Goal: Task Accomplishment & Management: Complete application form

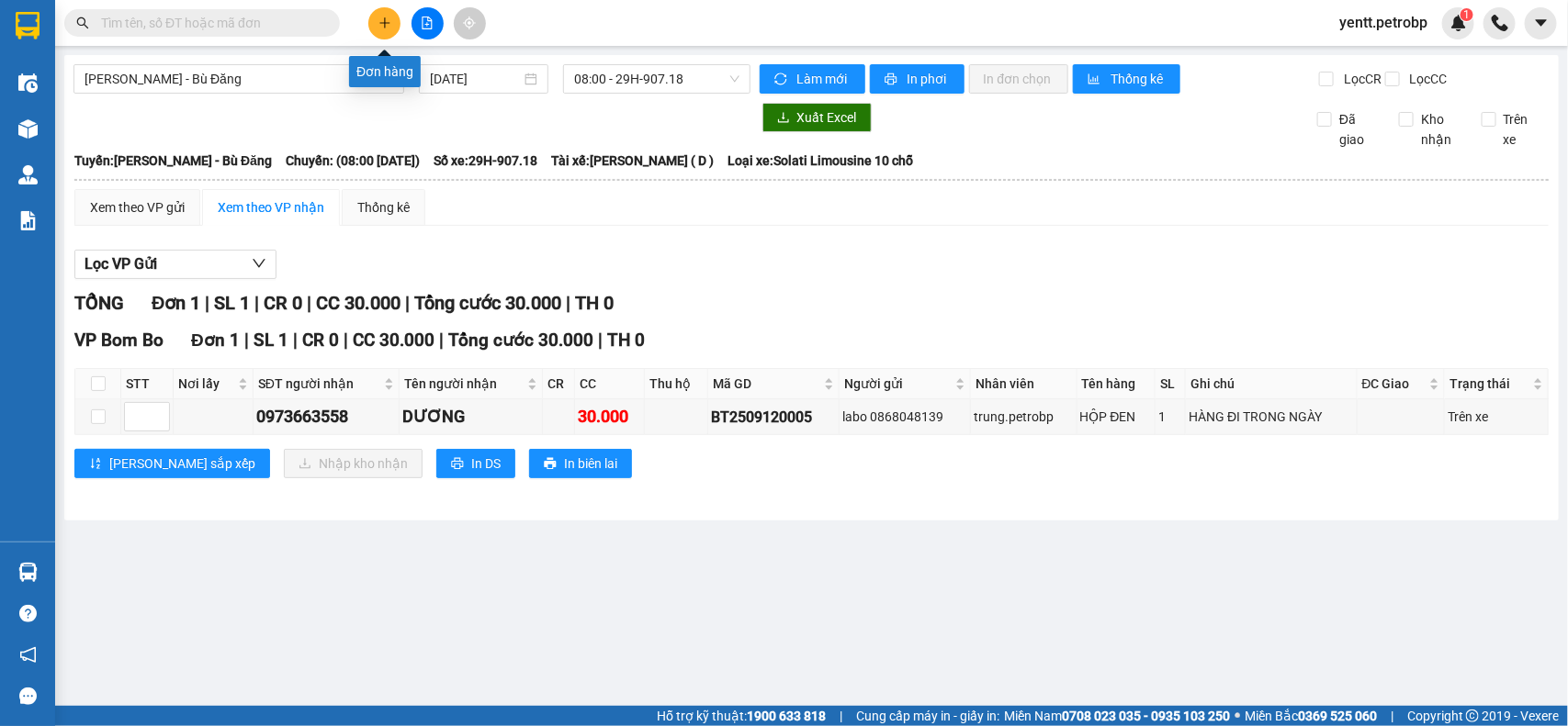
click at [375, 16] on button at bounding box center [384, 23] width 32 height 32
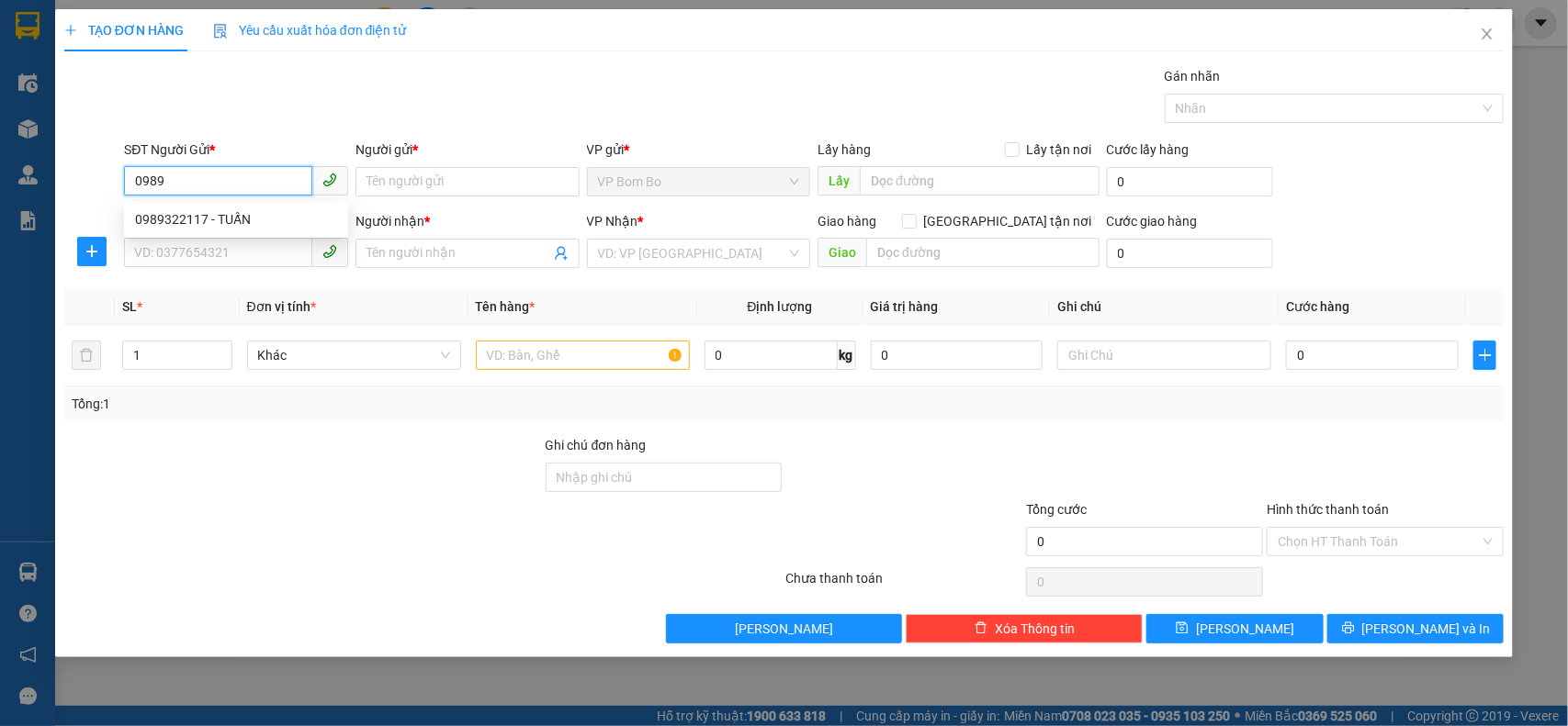
click at [203, 215] on div "0989322117 - TUẤN" at bounding box center [236, 219] width 202 height 20
type input "0989322117"
type input "TUẤN"
type input "0934119040"
type input "THÀ"
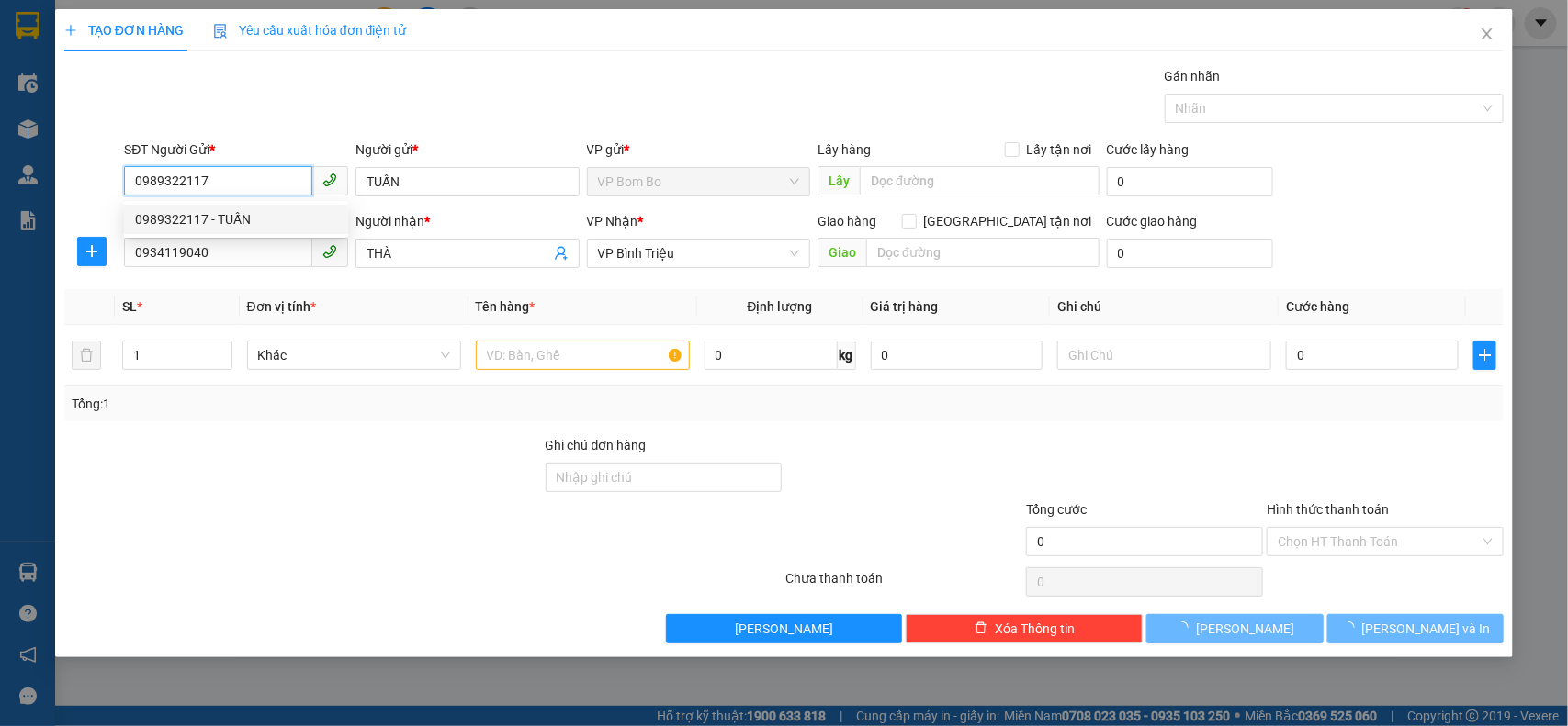
type input "50.000"
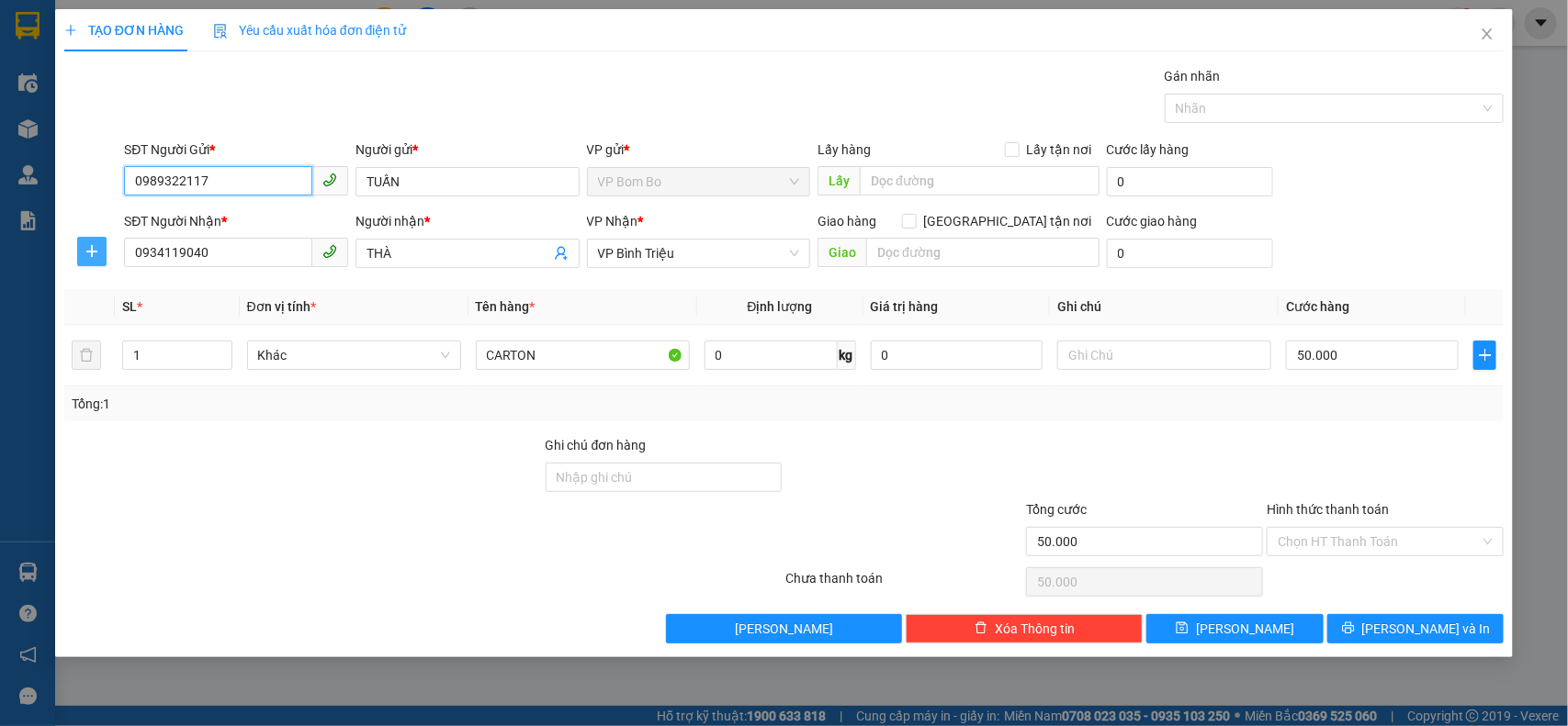
type input "0989322117"
click at [97, 250] on icon "plus" at bounding box center [92, 251] width 15 height 15
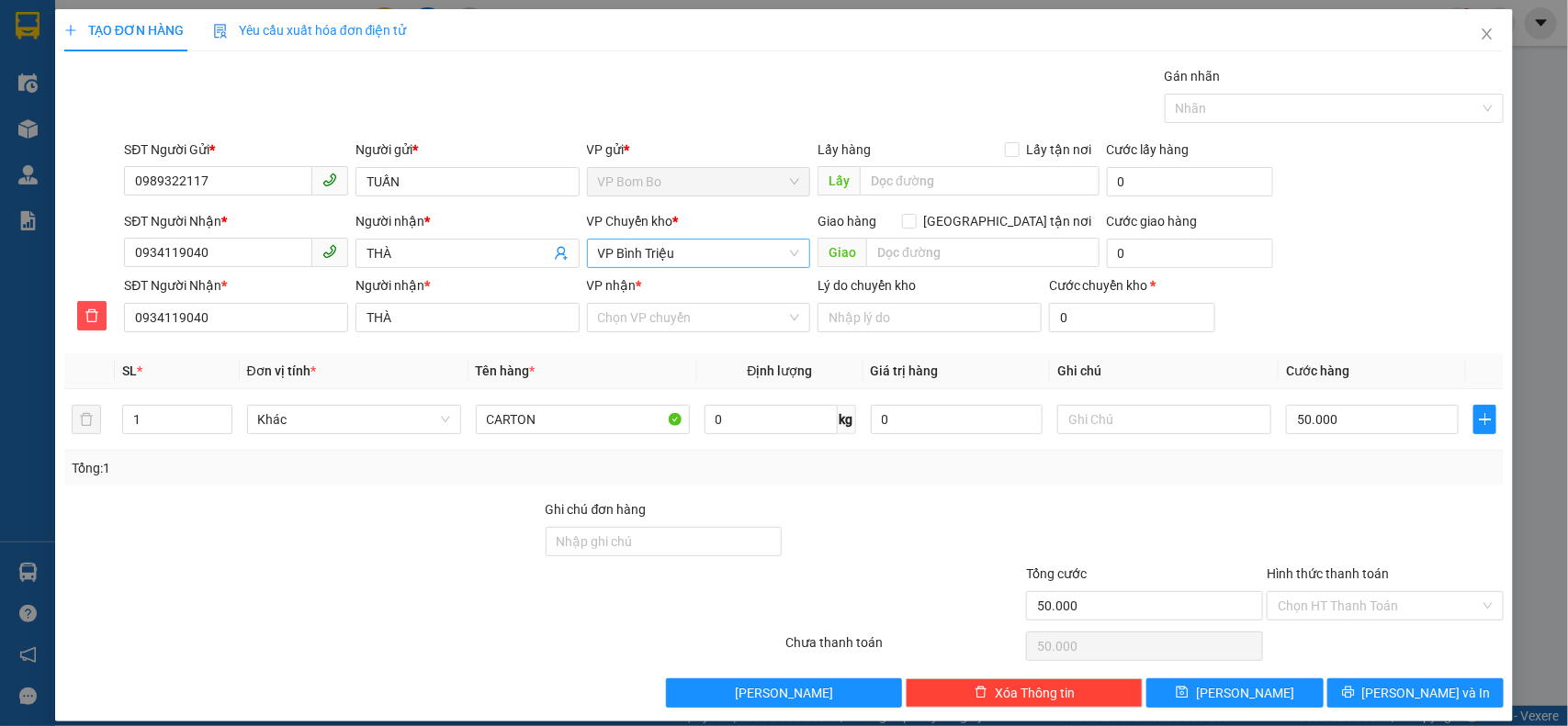
click at [700, 259] on span "VP Bình Triệu" at bounding box center [699, 253] width 202 height 27
click at [372, 360] on th "Đơn vị tính *" at bounding box center [354, 371] width 229 height 36
click at [686, 314] on input "VP nhận *" at bounding box center [693, 318] width 189 height 27
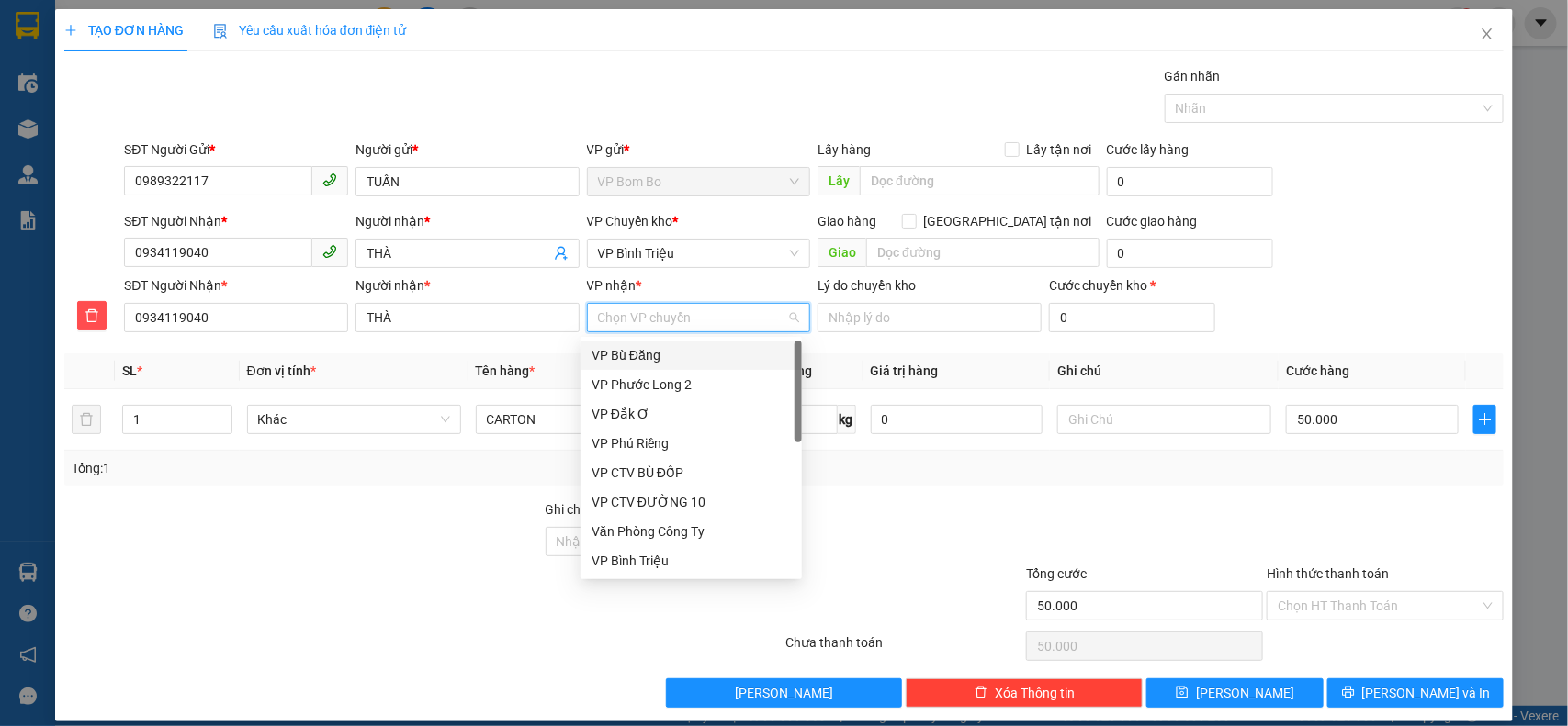
type input "b"
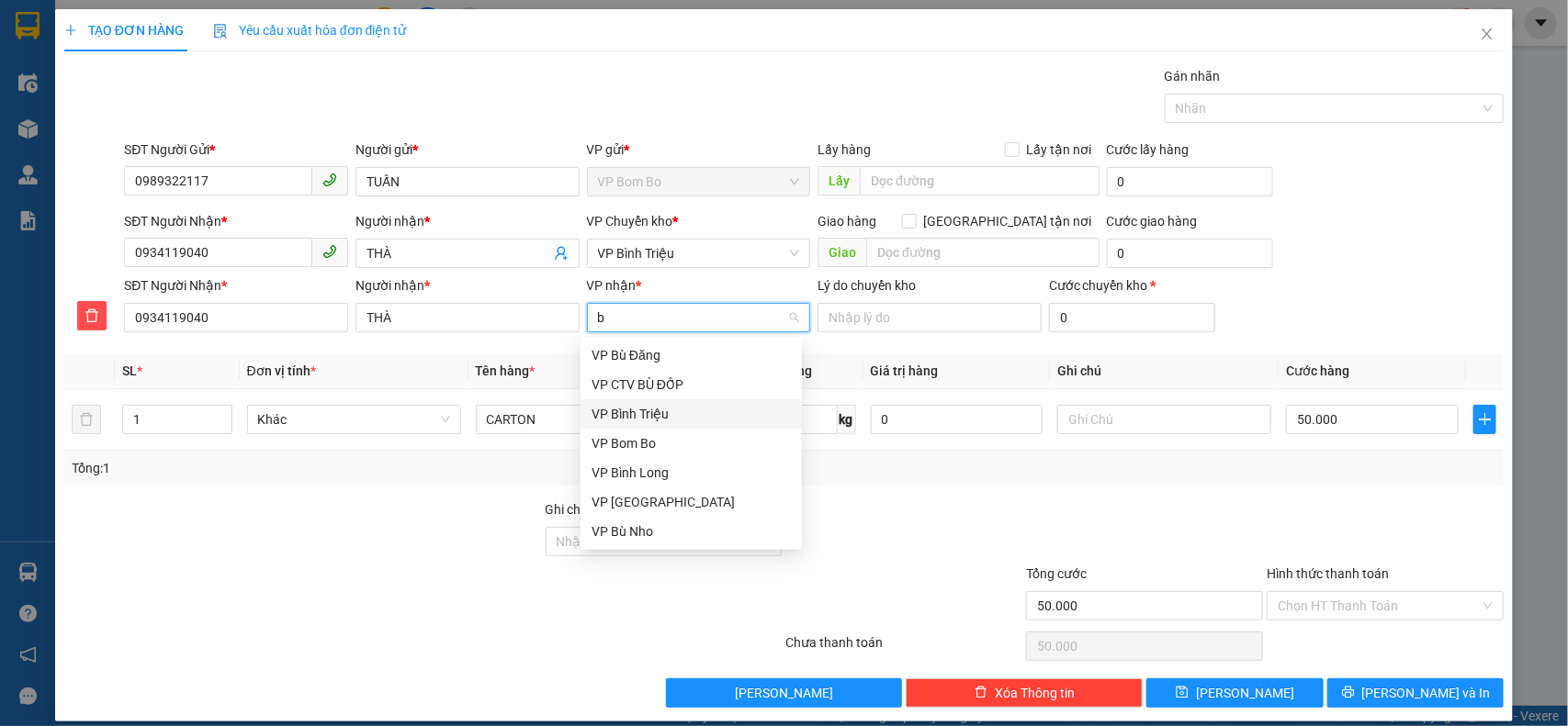
click at [677, 424] on div "VP Bình Triệu" at bounding box center [691, 414] width 221 height 29
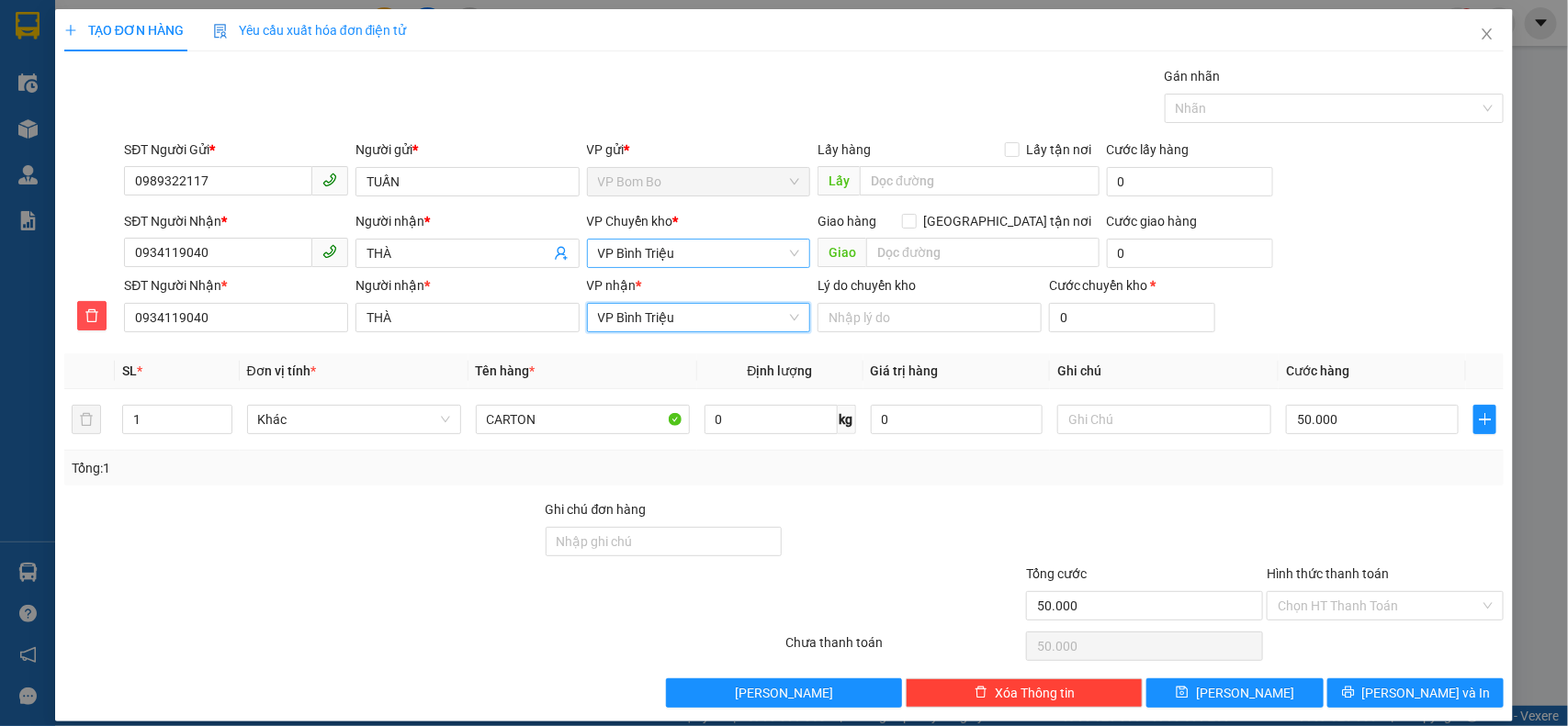
click at [703, 257] on span "VP Bình Triệu" at bounding box center [699, 253] width 202 height 27
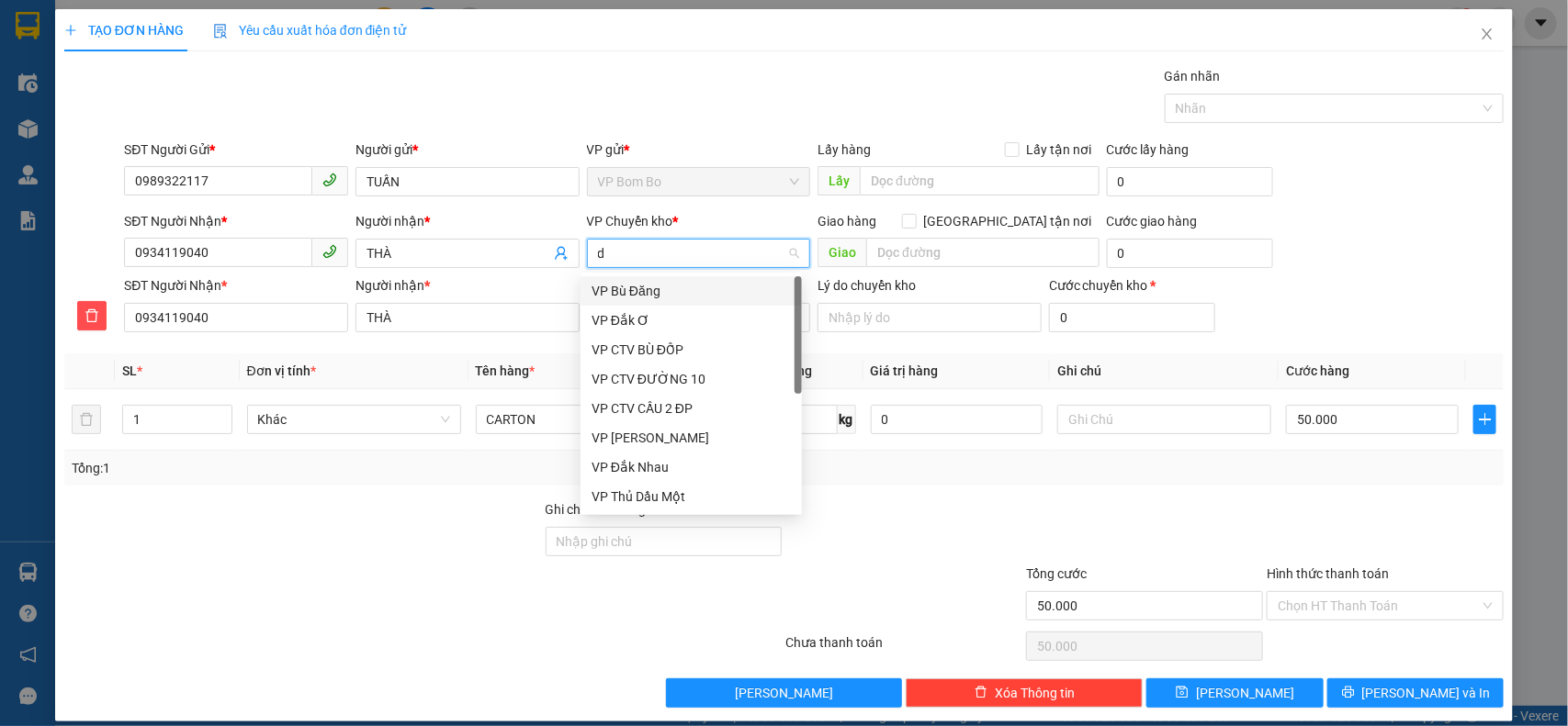
type input "đ"
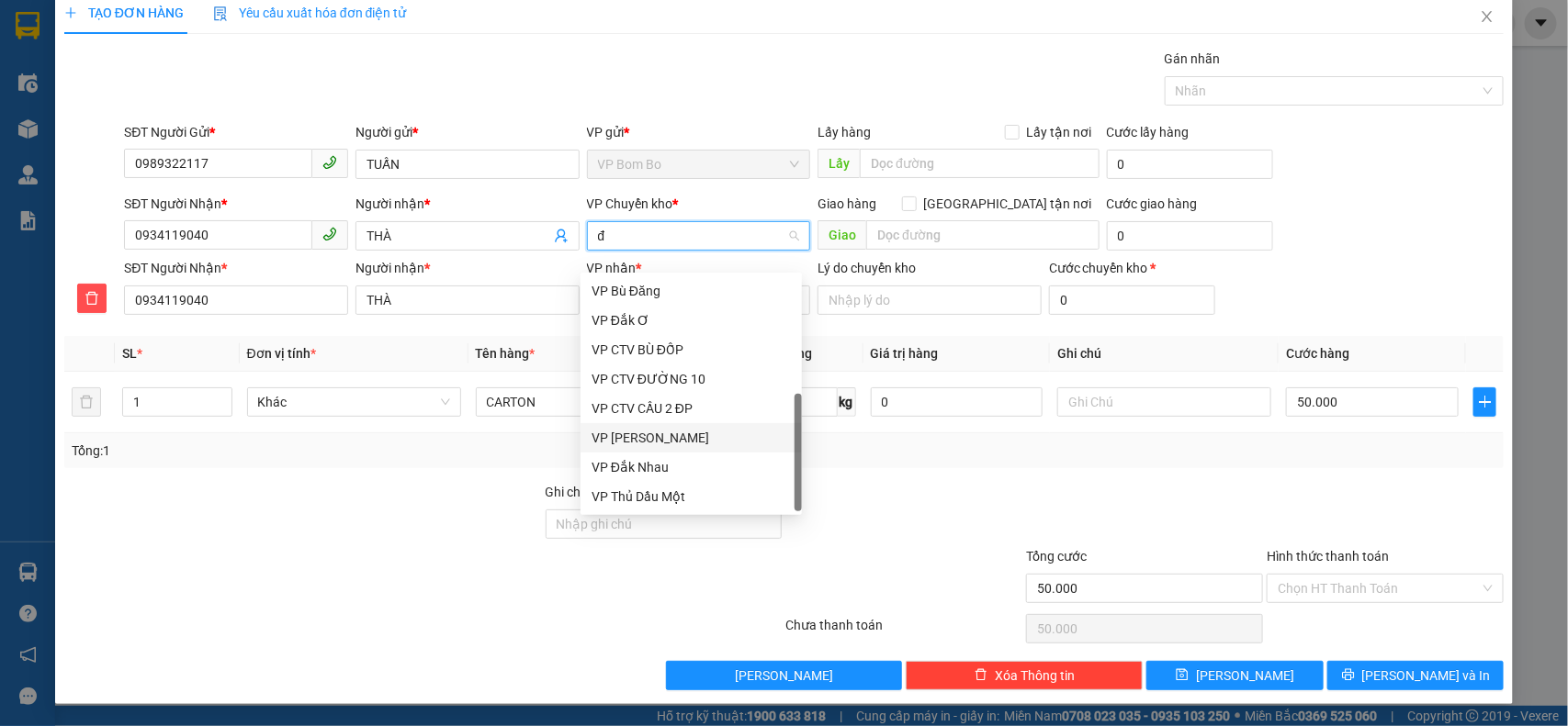
scroll to position [28, 0]
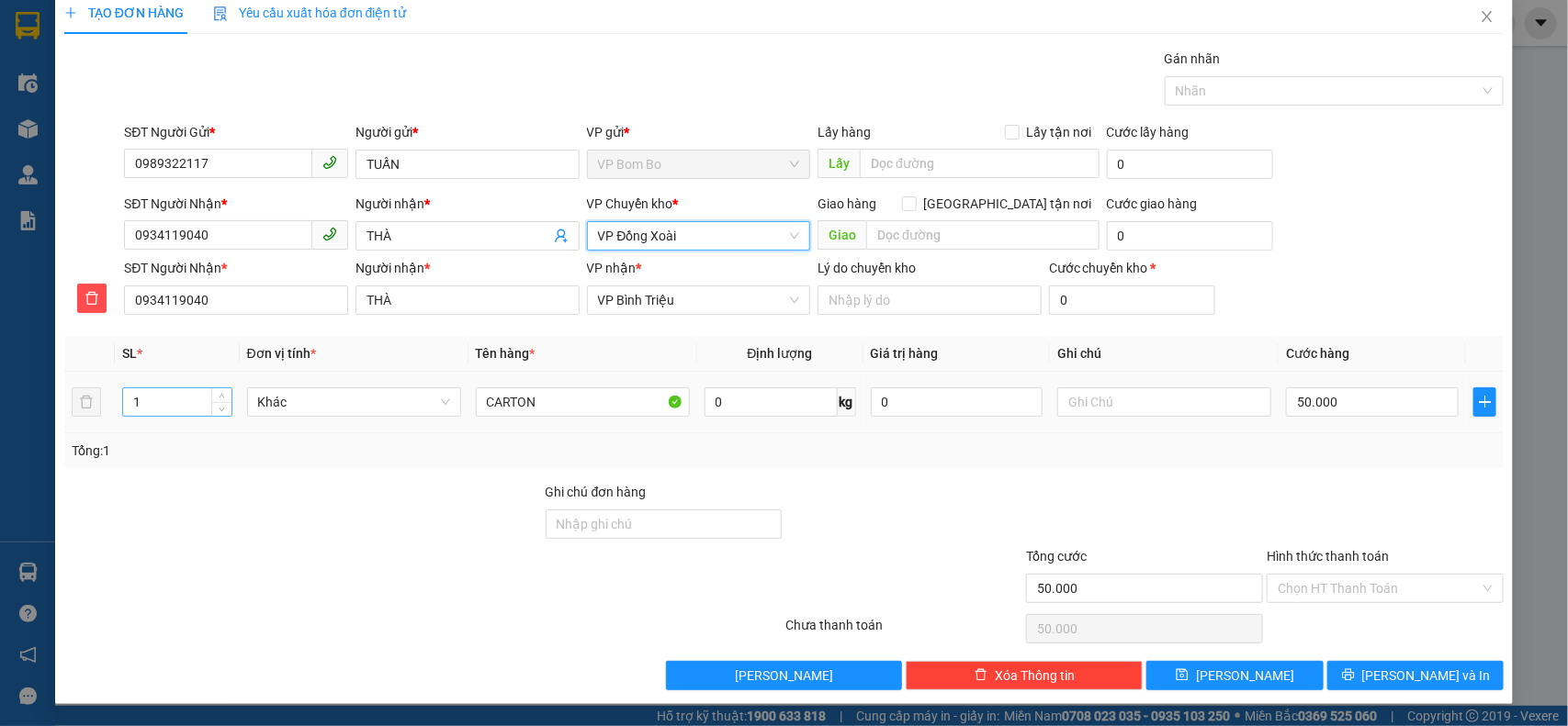
drag, startPoint x: 202, startPoint y: 411, endPoint x: 156, endPoint y: 398, distance: 47.8
click at [200, 411] on input "1" at bounding box center [176, 402] width 108 height 27
drag, startPoint x: 164, startPoint y: 396, endPoint x: 107, endPoint y: 406, distance: 57.9
click at [107, 406] on tr "12 Khác CARTON 0 kg 0 50.000" at bounding box center [784, 402] width 1440 height 61
type input "2"
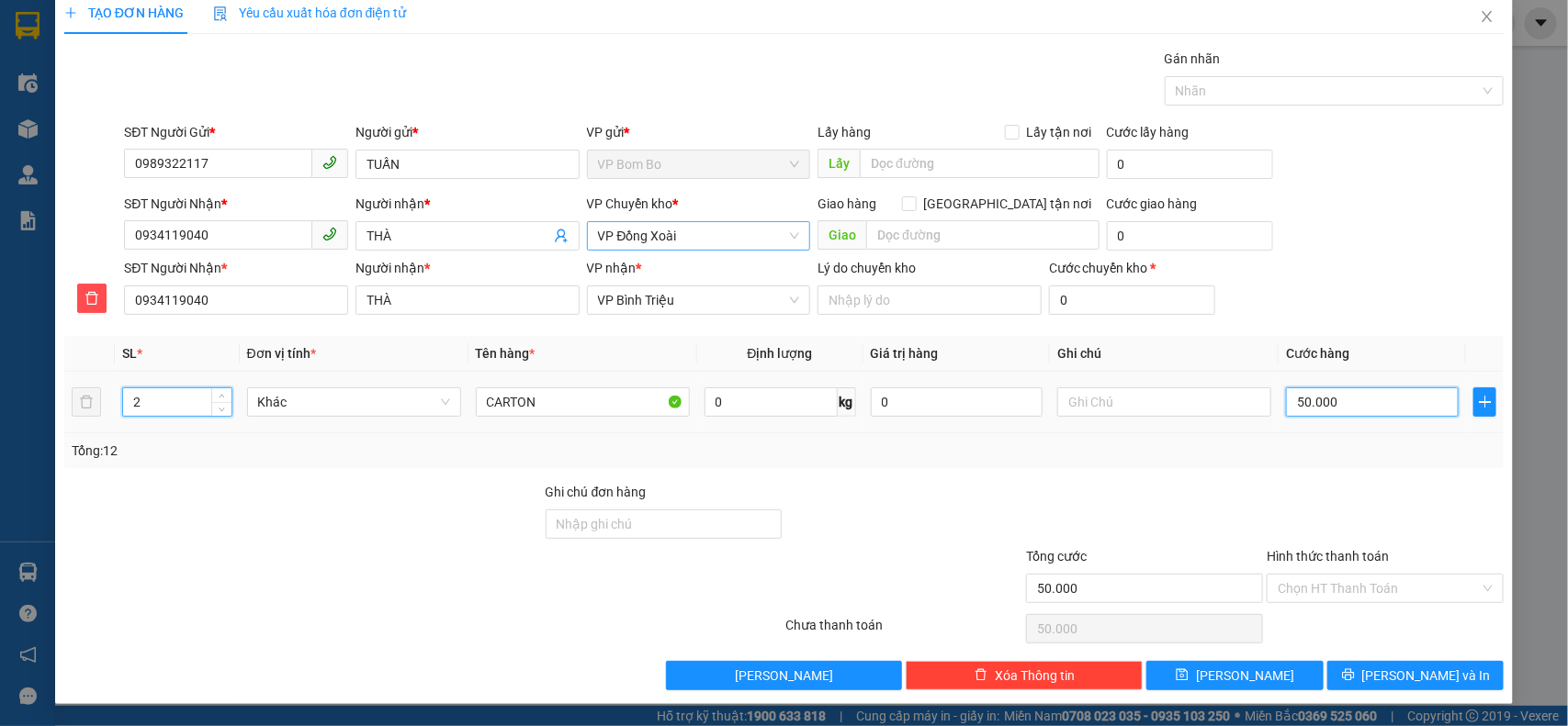
click at [1333, 402] on input "50.000" at bounding box center [1371, 402] width 172 height 29
type input "0"
type input "1"
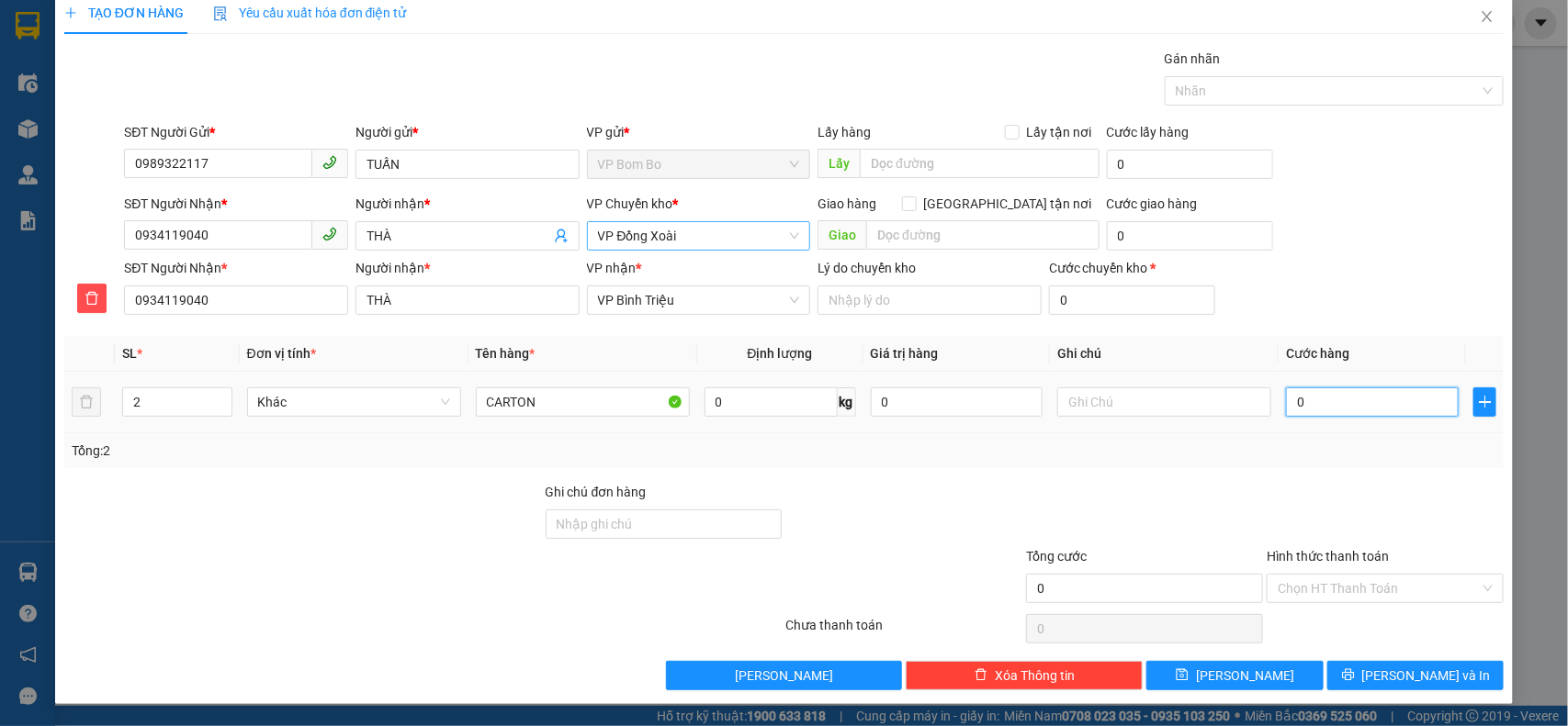
type input "1"
type input "001"
type input "12"
type input "00.120"
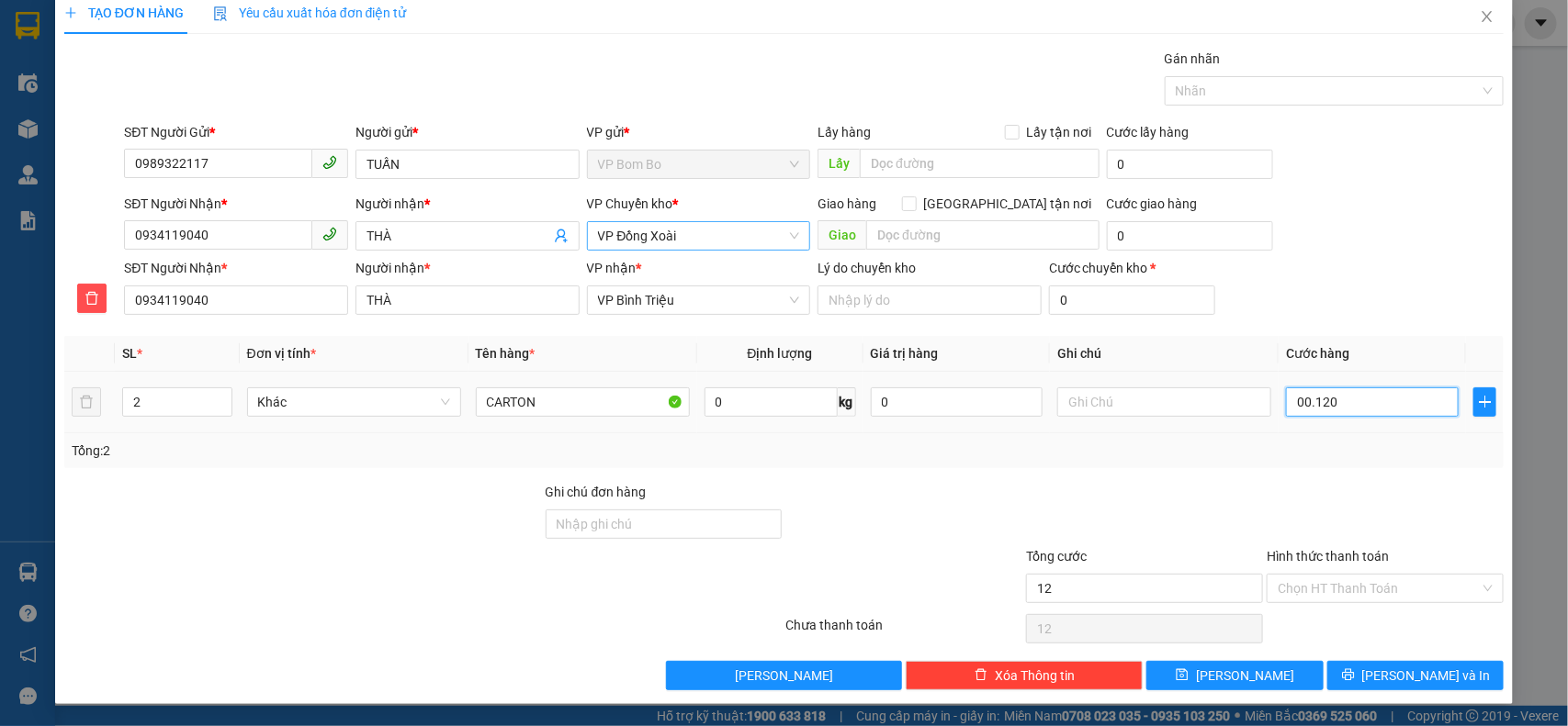
type input "120"
type input "00.120"
click at [1113, 479] on div "Transit Pickup Surcharge Ids Transit Deliver Surcharge Ids Transit Deliver Surc…" at bounding box center [784, 369] width 1440 height 642
type input "120.000"
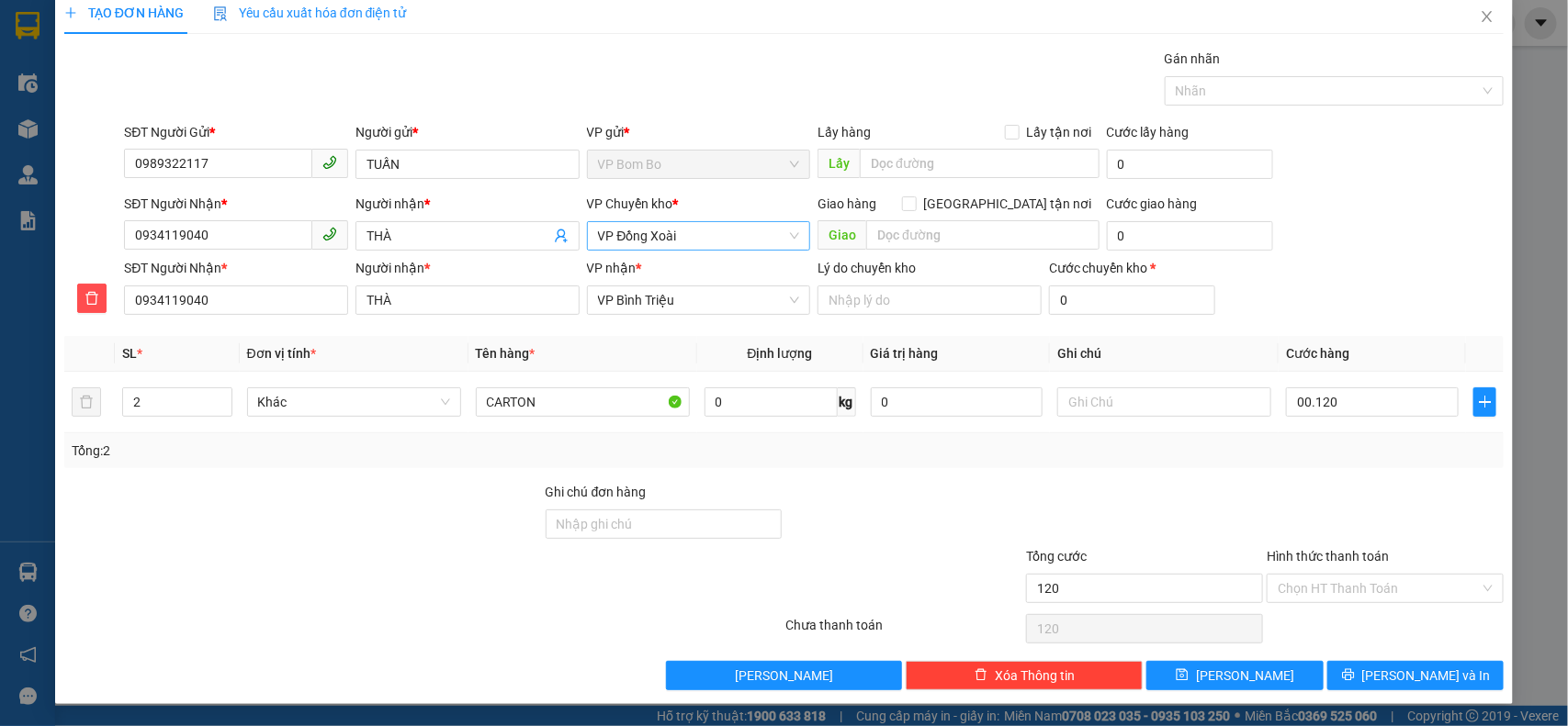
type input "120.000"
click at [1388, 598] on input "Hình thức thanh toán" at bounding box center [1378, 589] width 202 height 27
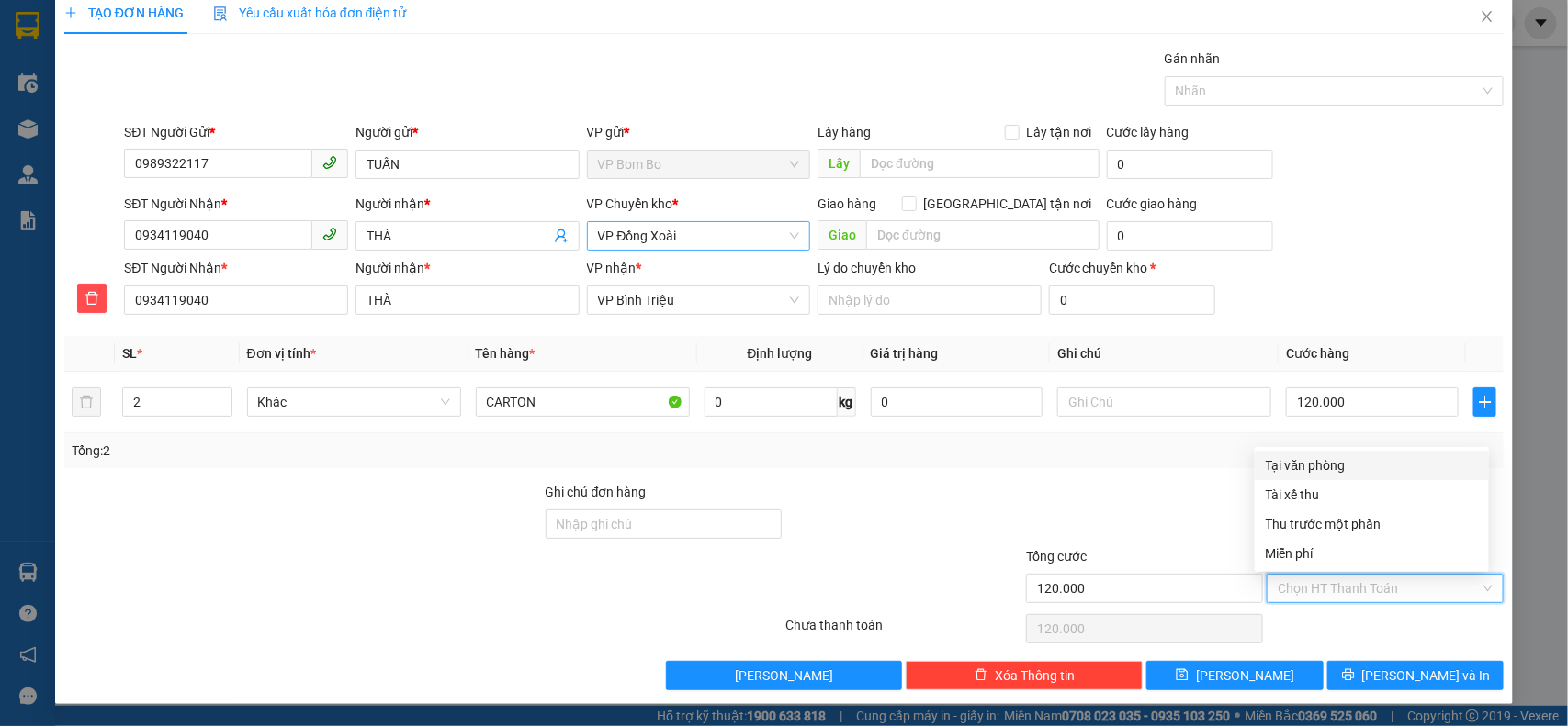
click at [1347, 464] on div "Tại văn phòng" at bounding box center [1372, 465] width 212 height 20
type input "0"
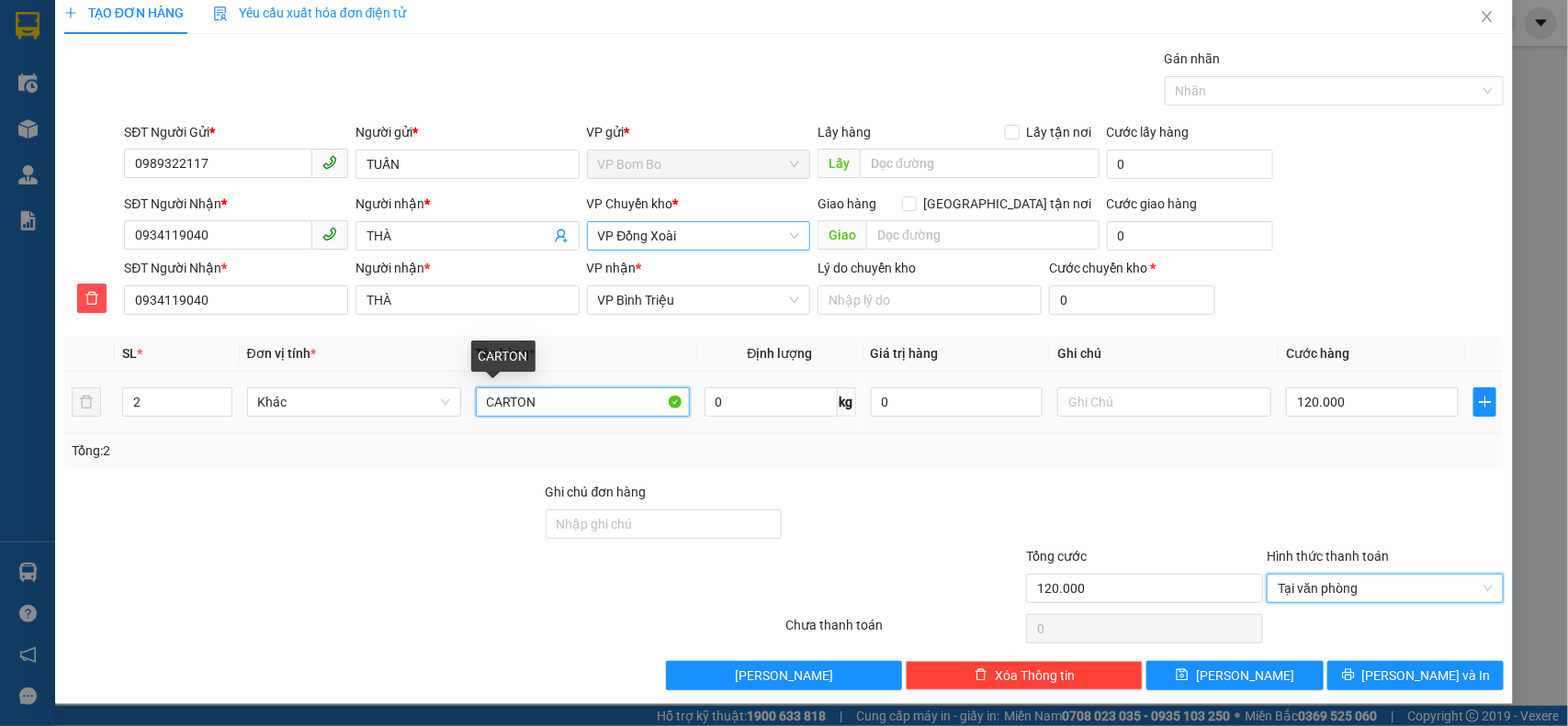
click at [589, 405] on input "CARTON" at bounding box center [583, 402] width 214 height 29
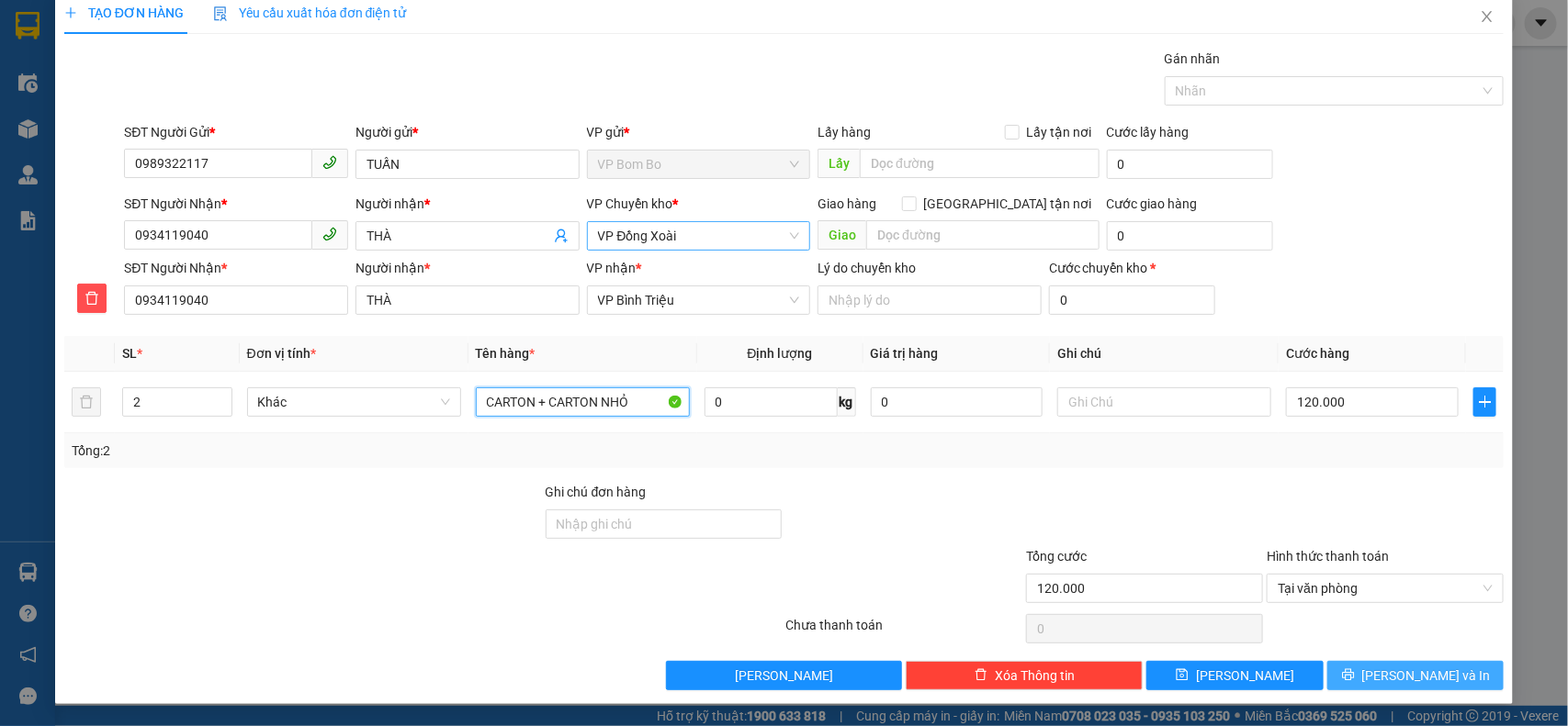
type input "CARTON + CARTON NHỎ"
click at [1428, 670] on span "[PERSON_NAME] và In" at bounding box center [1427, 675] width 129 height 20
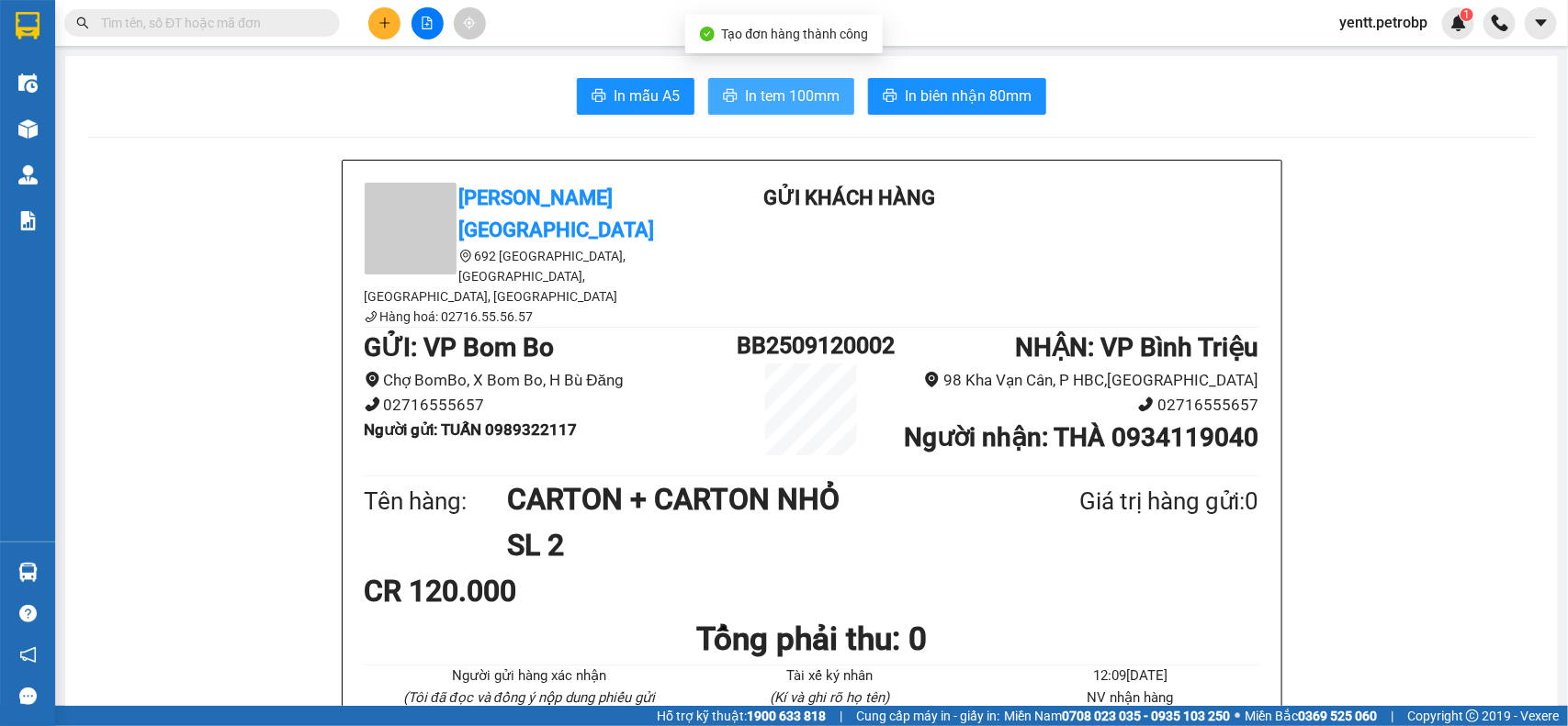
click at [820, 96] on span "In tem 100mm" at bounding box center [791, 96] width 95 height 23
